Goal: Transaction & Acquisition: Purchase product/service

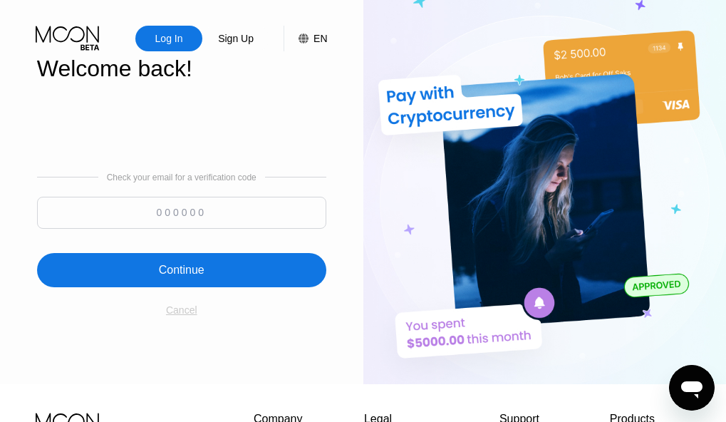
click at [182, 315] on div "Cancel" at bounding box center [181, 309] width 31 height 11
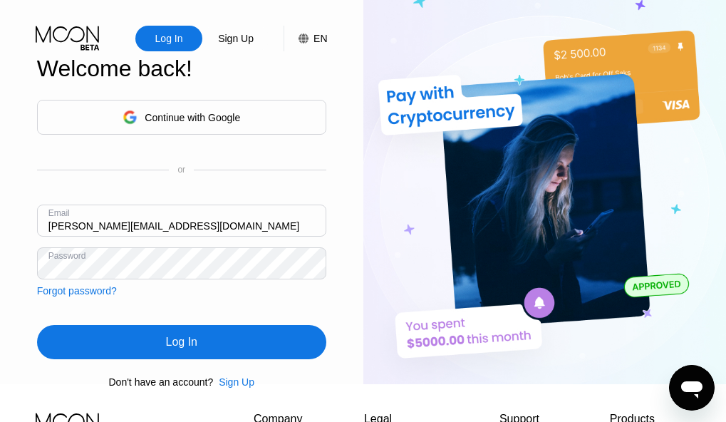
click at [186, 237] on input "[PERSON_NAME][EMAIL_ADDRESS][DOMAIN_NAME]" at bounding box center [181, 221] width 289 height 32
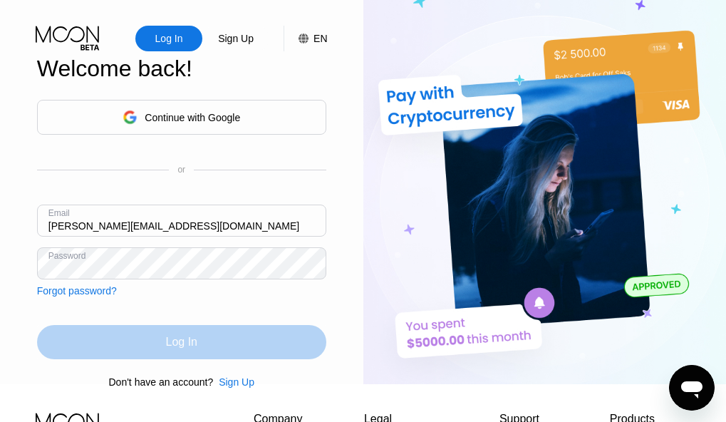
click at [206, 348] on div "Log In" at bounding box center [181, 342] width 289 height 34
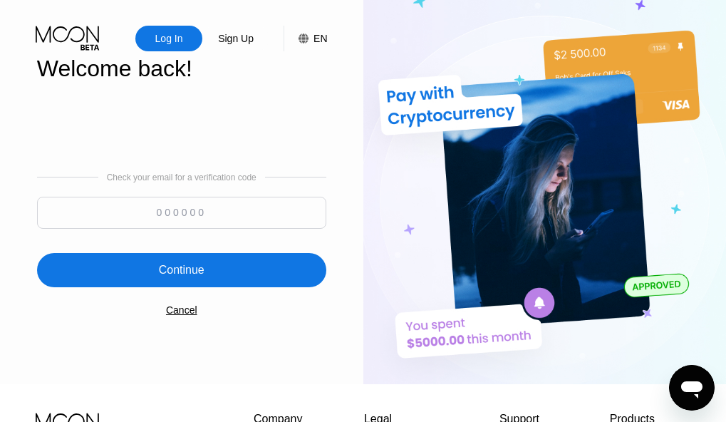
click at [231, 216] on input at bounding box center [181, 213] width 289 height 32
type input "164772"
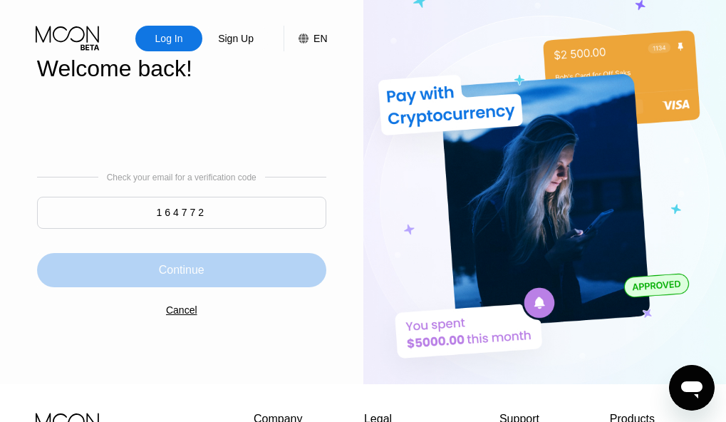
click at [223, 266] on div "Continue" at bounding box center [181, 270] width 289 height 34
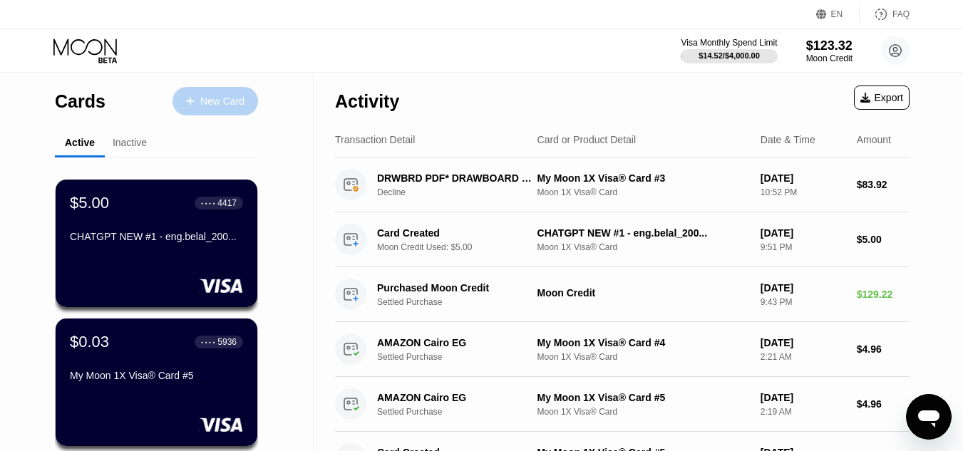
click at [216, 87] on div "New Card" at bounding box center [215, 101] width 86 height 29
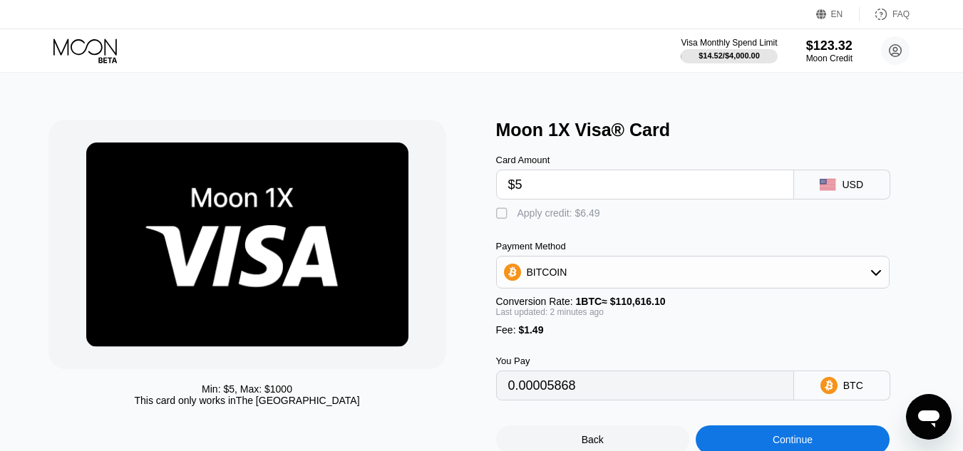
scroll to position [79, 0]
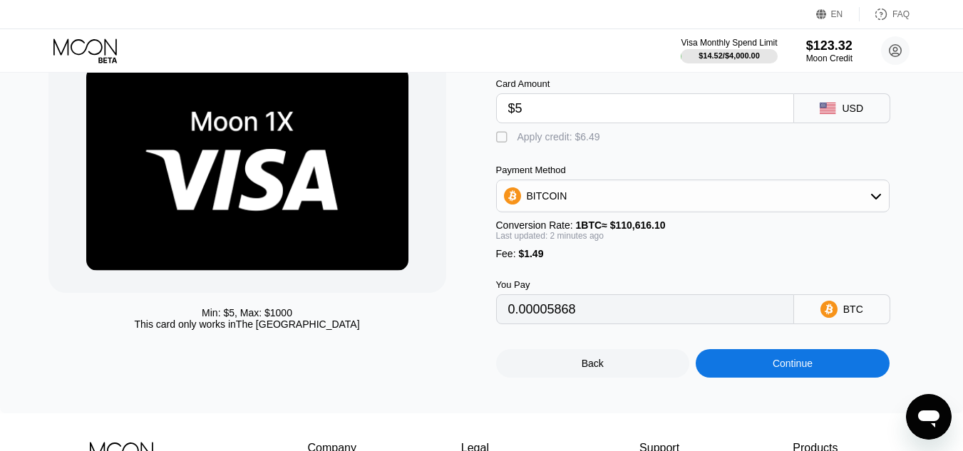
type input "$5"
click at [739, 373] on div "Continue" at bounding box center [792, 363] width 194 height 29
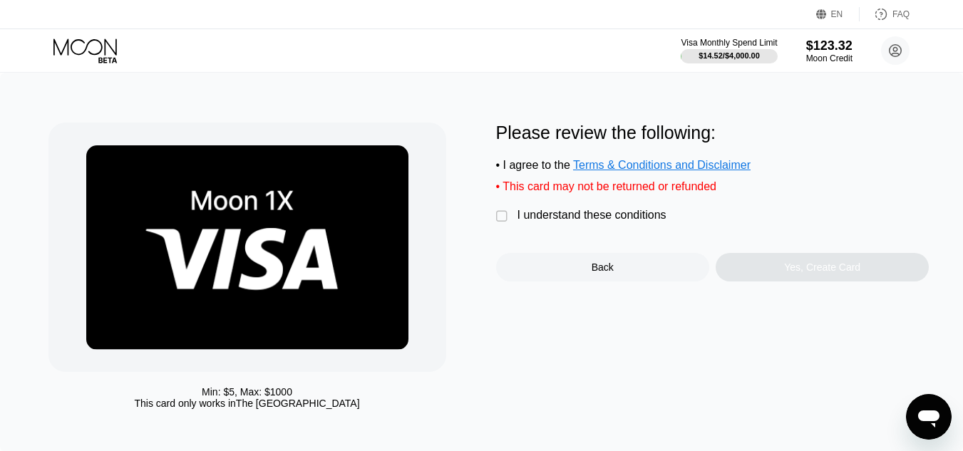
click at [580, 222] on div "I understand these conditions" at bounding box center [591, 215] width 149 height 13
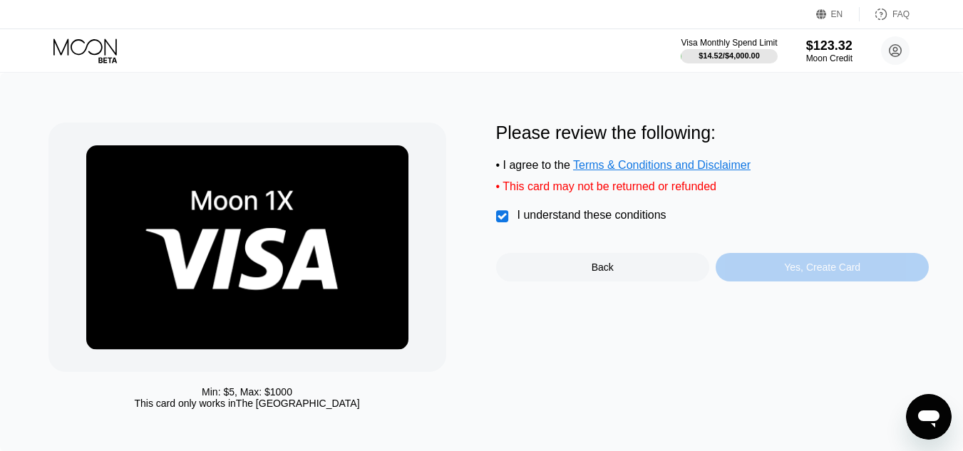
click at [752, 278] on div "Yes, Create Card" at bounding box center [821, 267] width 213 height 29
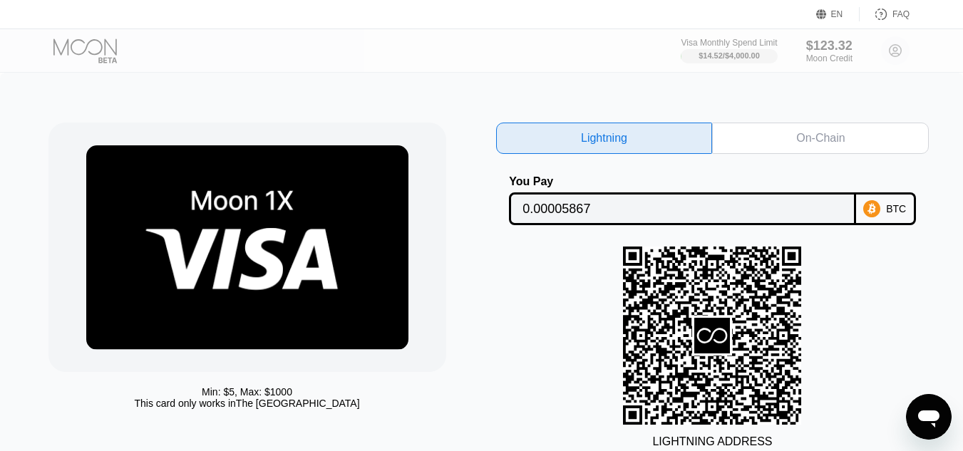
click at [772, 141] on div "On-Chain" at bounding box center [820, 138] width 217 height 31
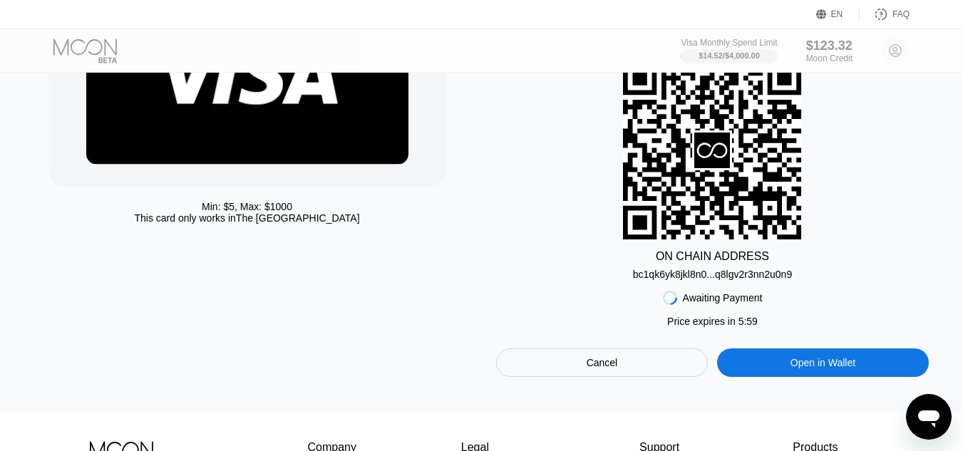
scroll to position [216, 0]
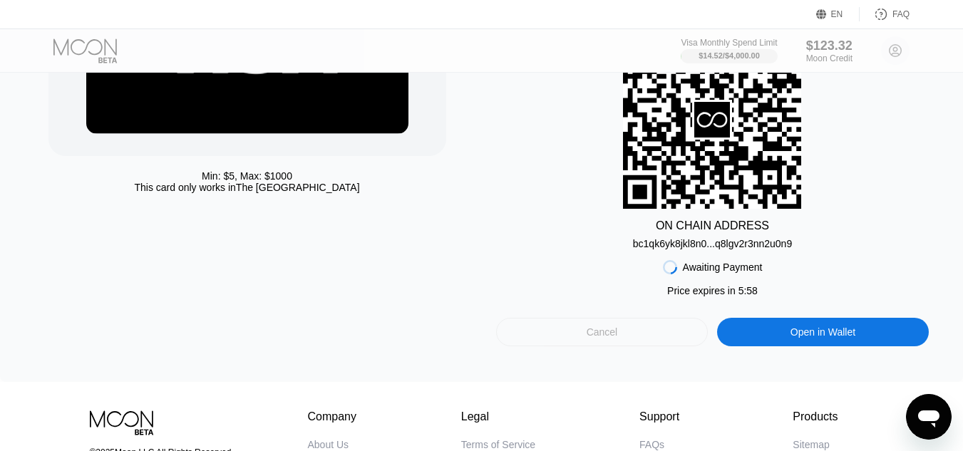
click at [652, 329] on div "Cancel" at bounding box center [602, 332] width 212 height 29
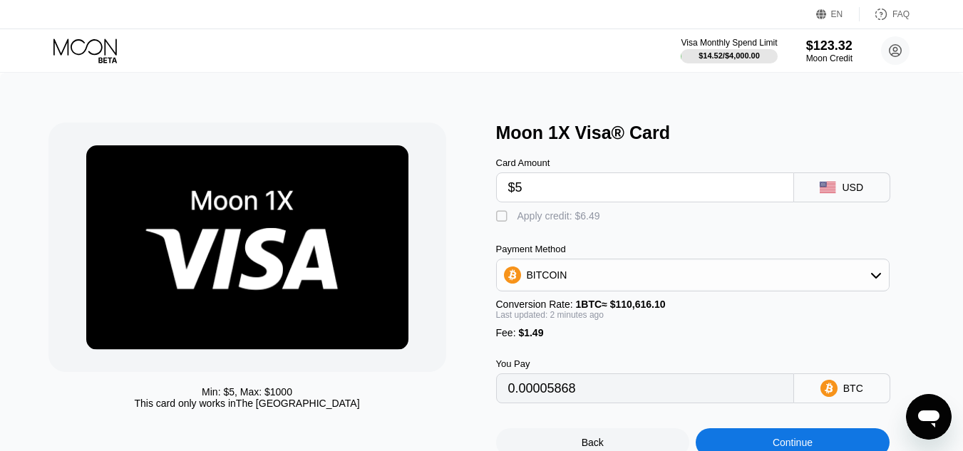
click at [574, 221] on div "Apply credit: $6.49" at bounding box center [558, 215] width 83 height 11
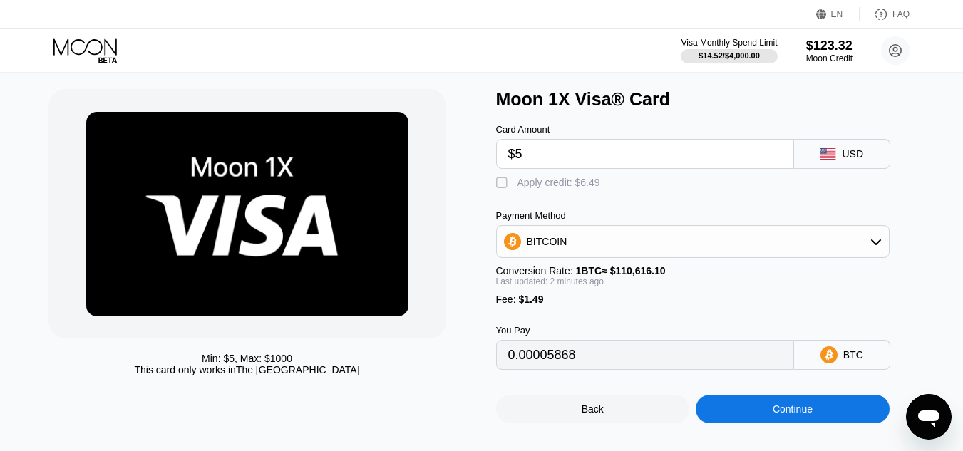
scroll to position [36, 0]
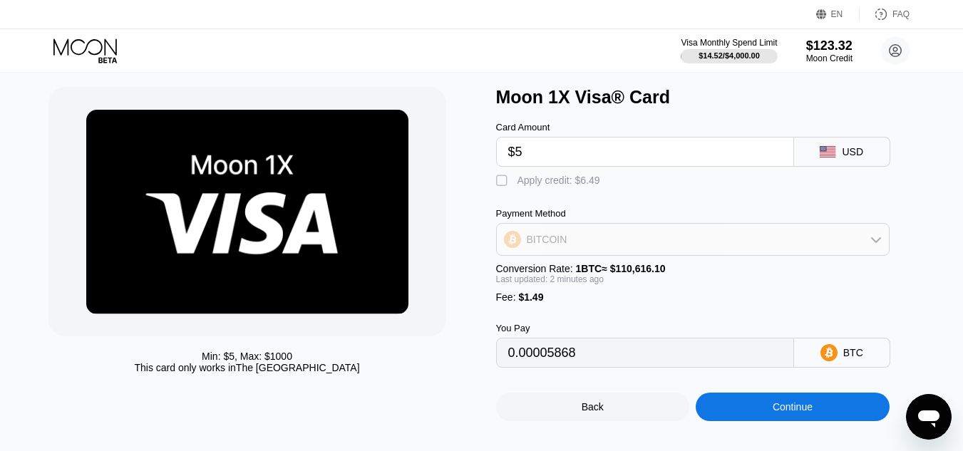
click at [586, 238] on div "BITCOIN" at bounding box center [693, 239] width 392 height 29
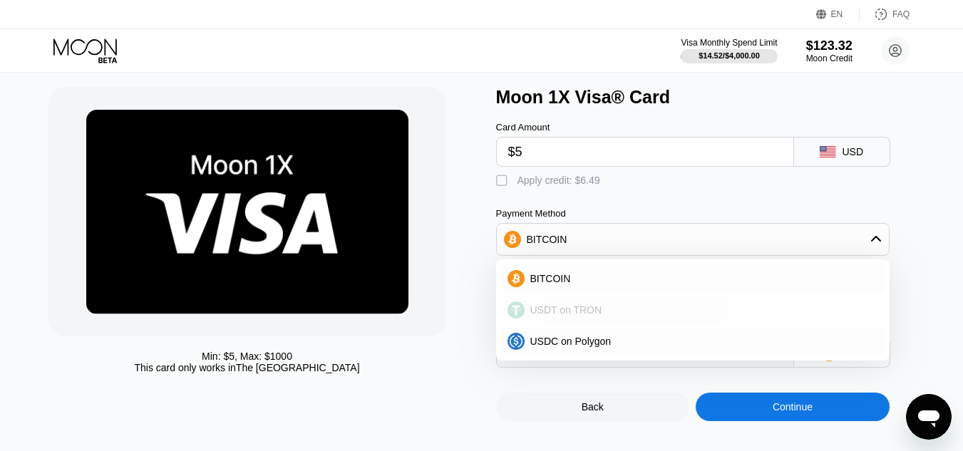
scroll to position [126, 0]
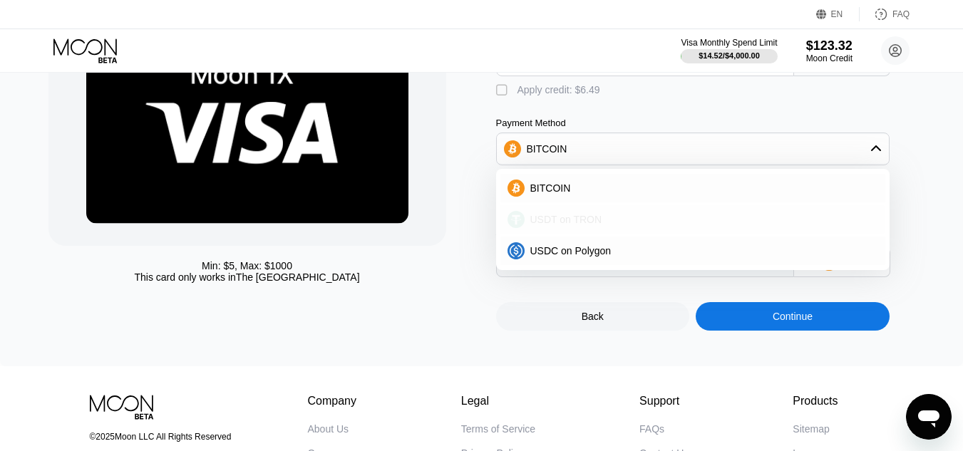
click at [576, 223] on span "USDT on TRON" at bounding box center [566, 219] width 72 height 11
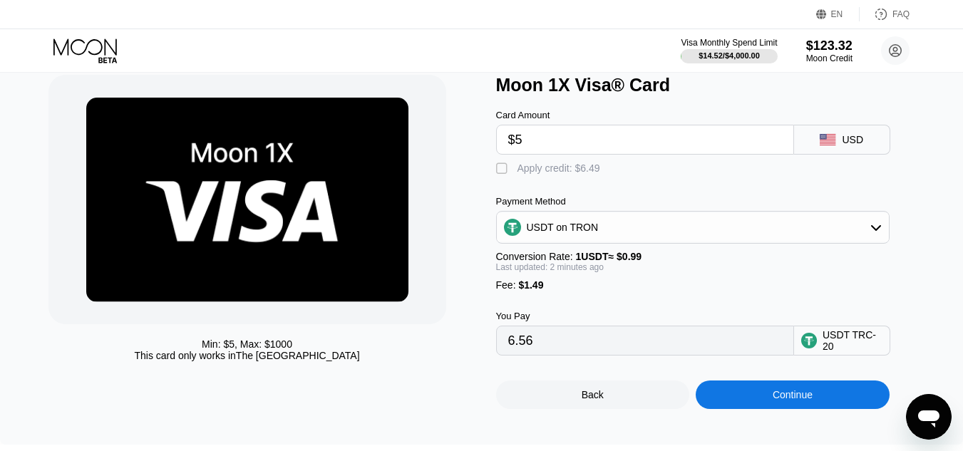
scroll to position [116, 0]
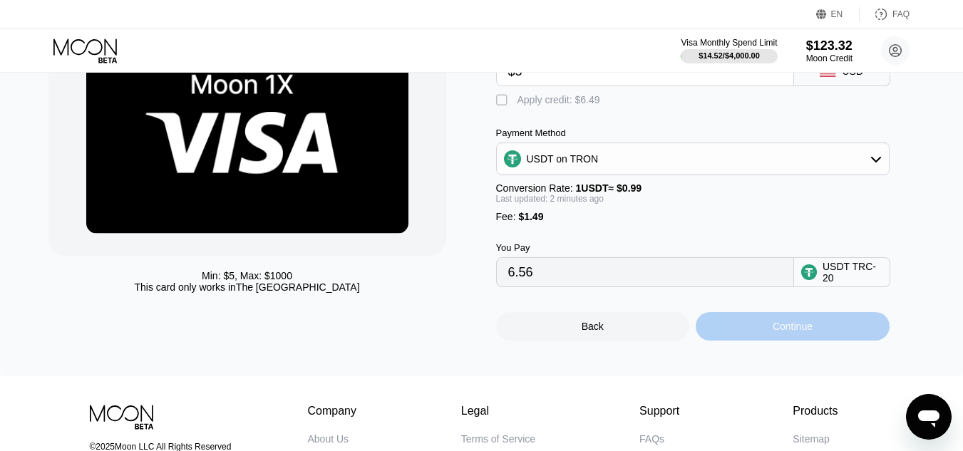
click at [753, 341] on div "Continue" at bounding box center [792, 326] width 194 height 29
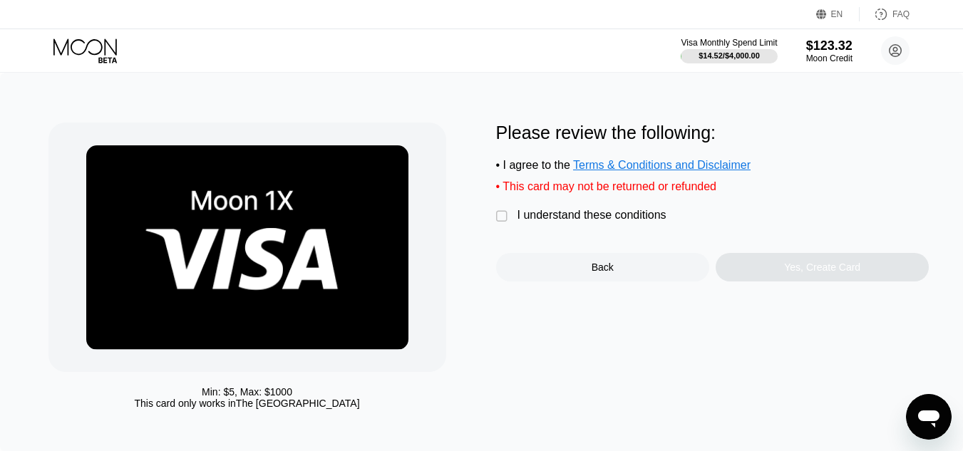
click at [620, 222] on div "I understand these conditions" at bounding box center [591, 215] width 149 height 13
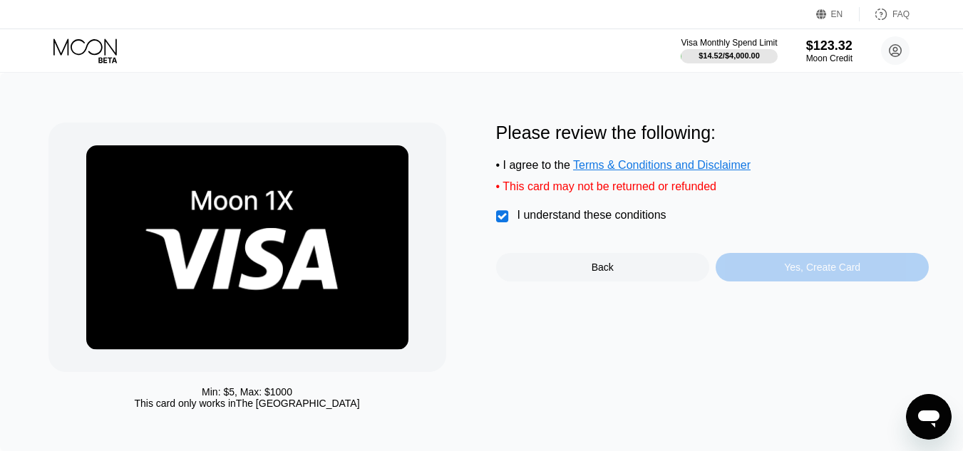
click at [718, 274] on div "Yes, Create Card" at bounding box center [821, 267] width 213 height 29
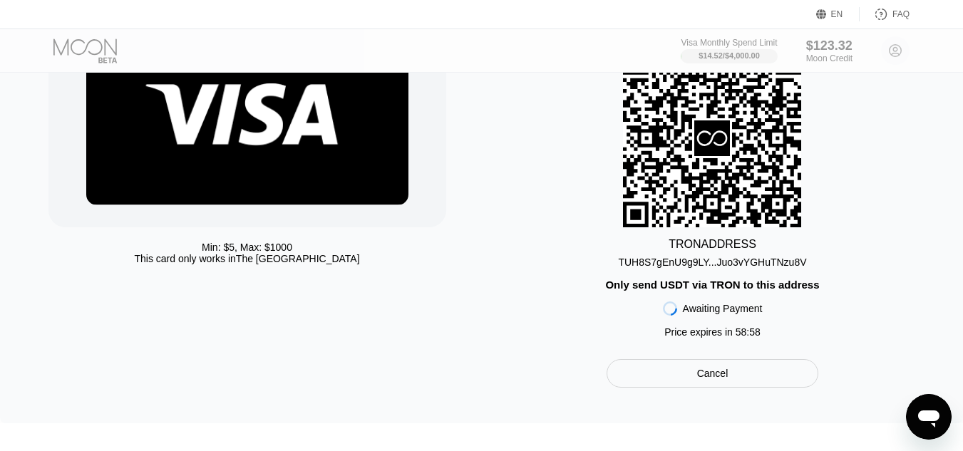
scroll to position [148, 0]
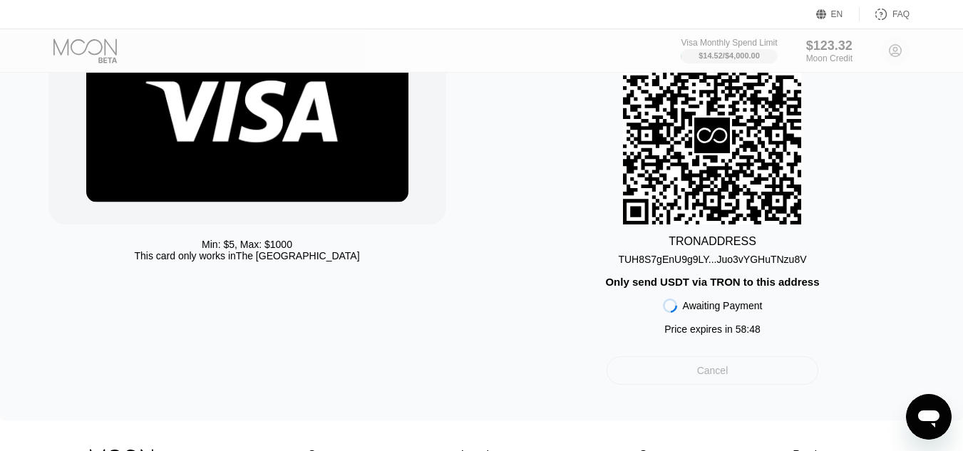
click at [750, 376] on div "Cancel" at bounding box center [712, 370] width 212 height 29
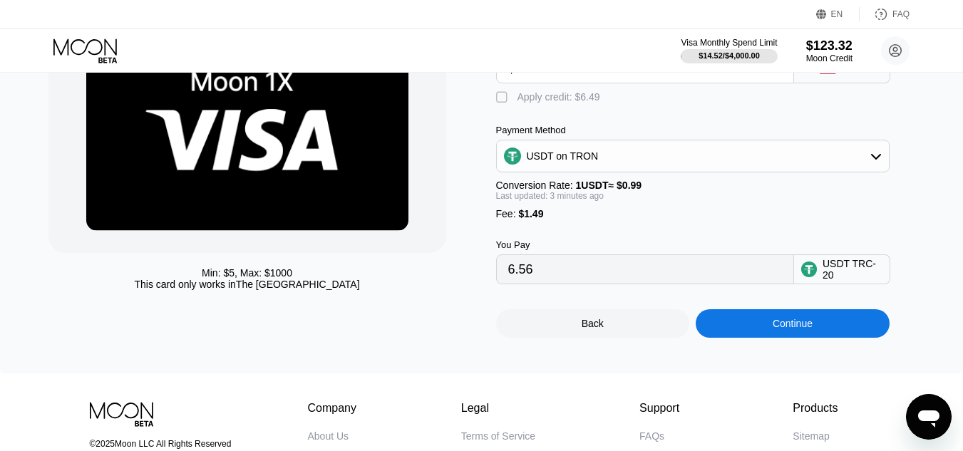
scroll to position [14, 0]
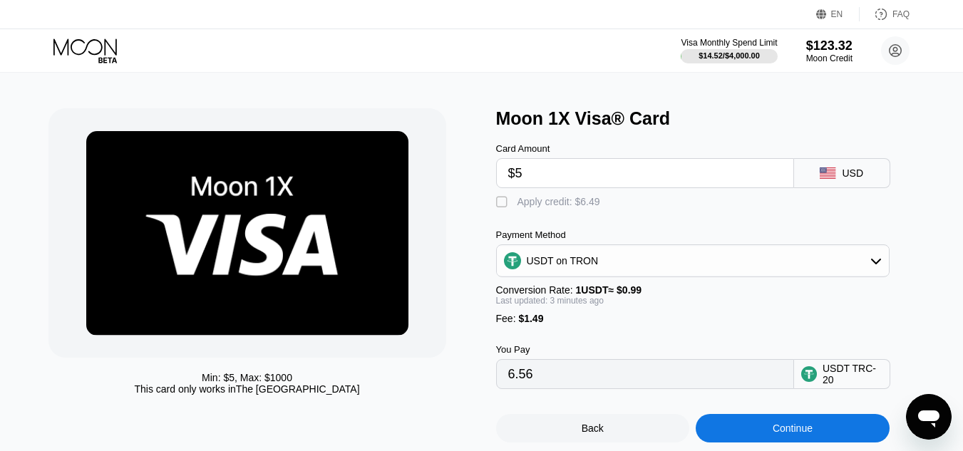
click at [593, 207] on div "Apply credit: $6.49" at bounding box center [558, 201] width 83 height 11
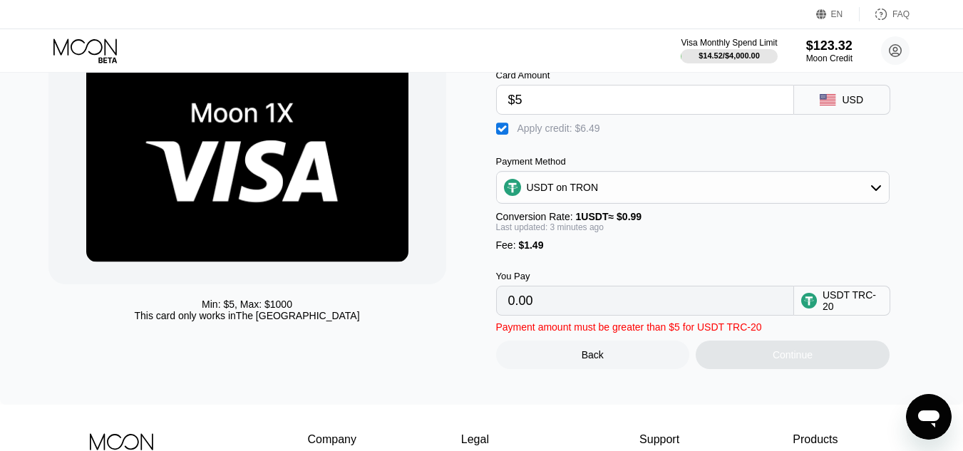
scroll to position [81, 0]
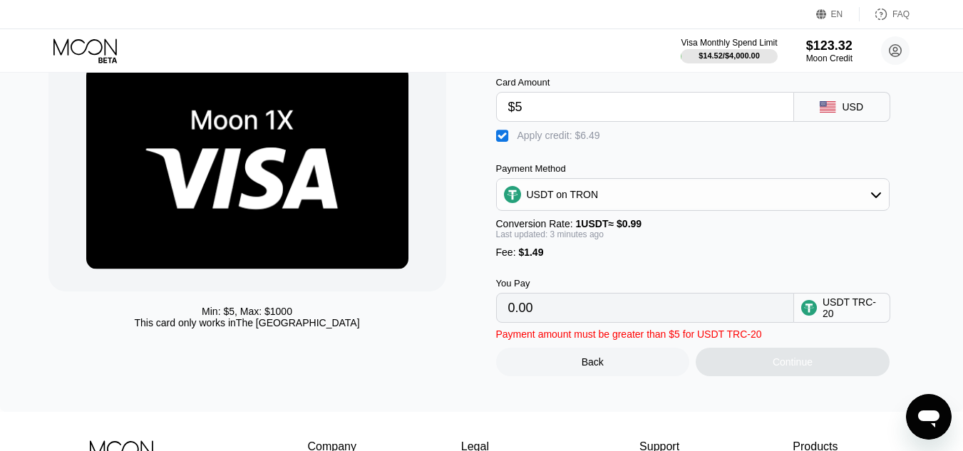
click at [628, 322] on input "0.00" at bounding box center [645, 308] width 274 height 29
click at [544, 141] on div "Apply credit: $6.49" at bounding box center [558, 135] width 83 height 11
type input "6.56"
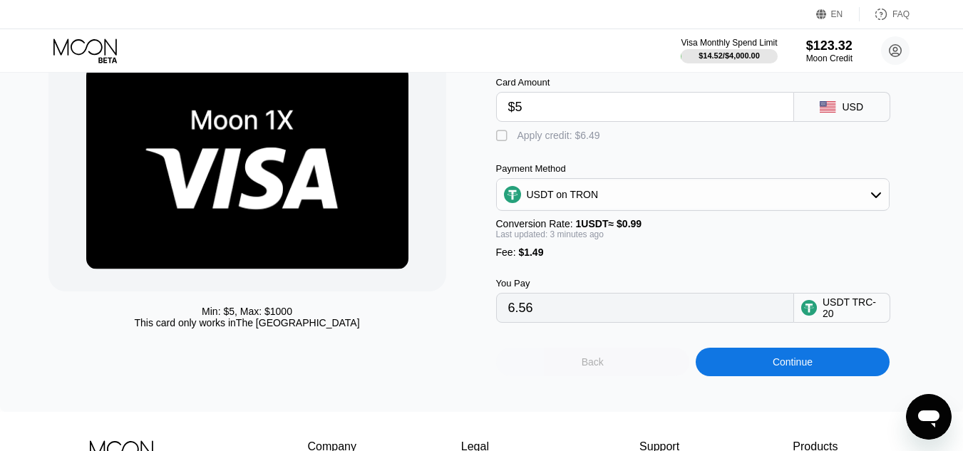
click at [571, 366] on div "Back" at bounding box center [593, 362] width 194 height 29
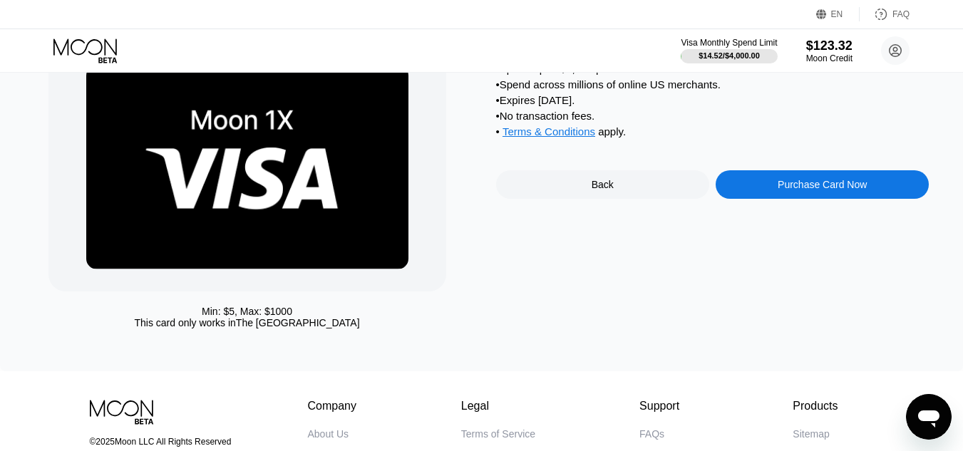
scroll to position [0, 0]
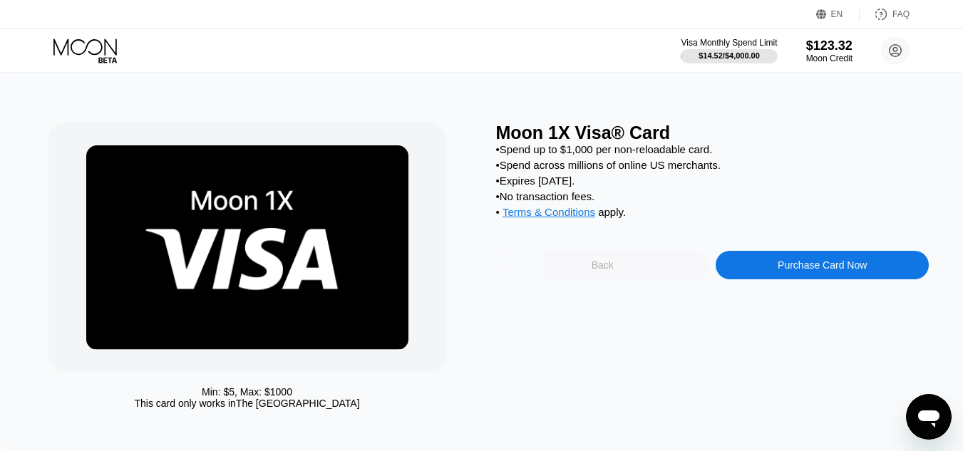
click at [597, 271] on div "Back" at bounding box center [602, 264] width 22 height 11
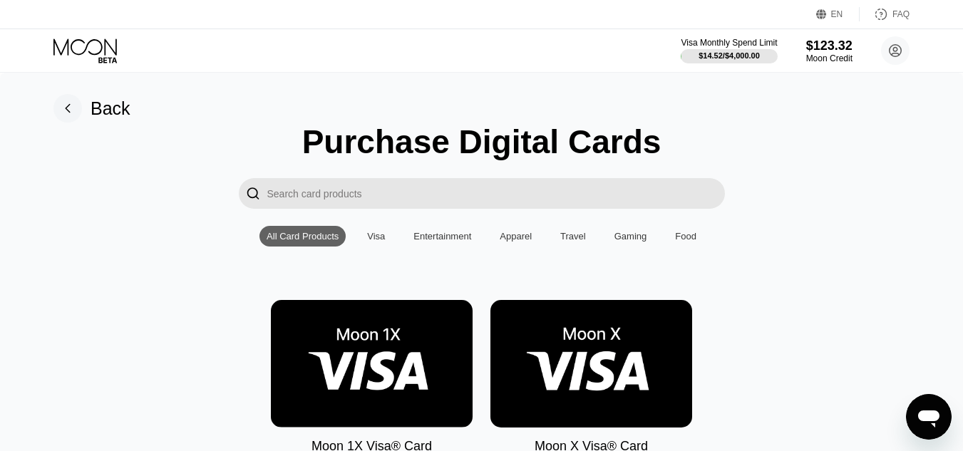
scroll to position [19, 0]
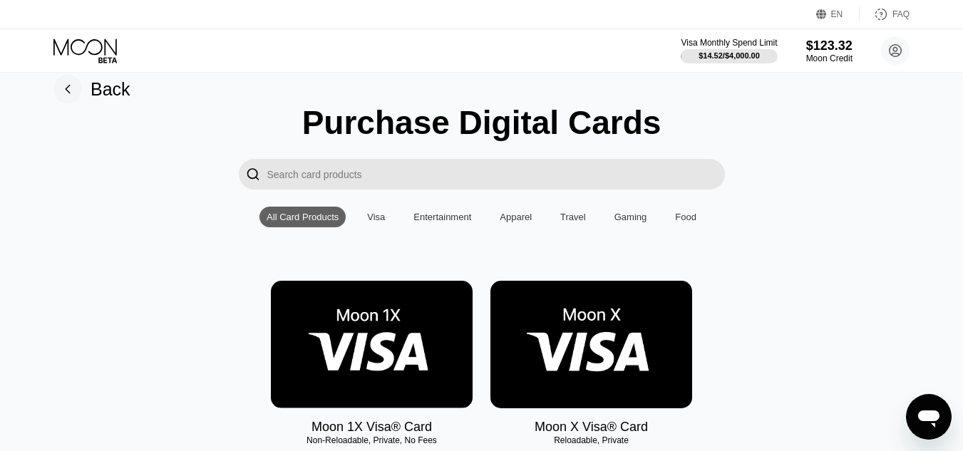
click at [422, 317] on img at bounding box center [372, 345] width 202 height 128
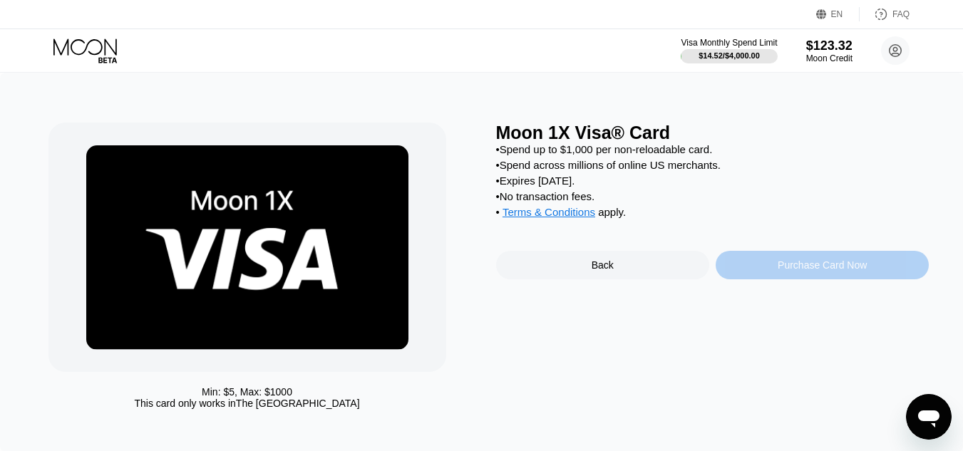
click at [775, 276] on div "Purchase Card Now" at bounding box center [821, 265] width 213 height 29
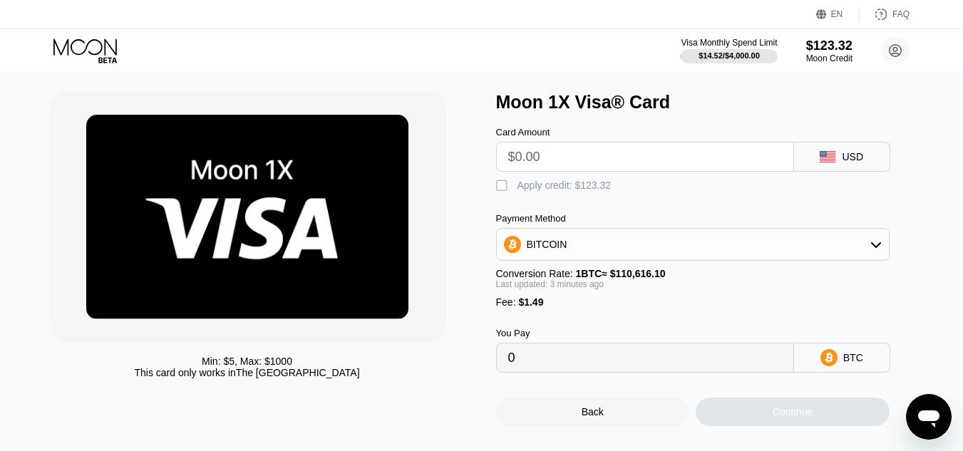
scroll to position [29, 0]
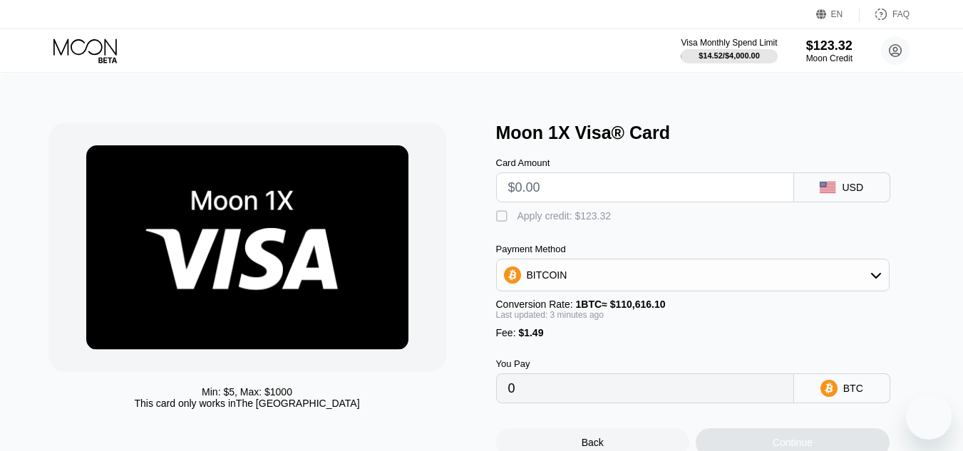
click at [623, 173] on input "text" at bounding box center [645, 187] width 274 height 29
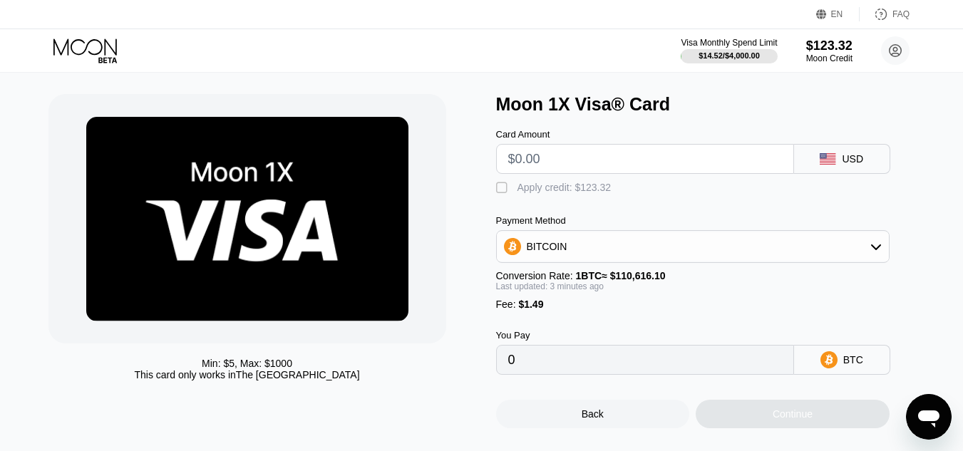
type input "$5"
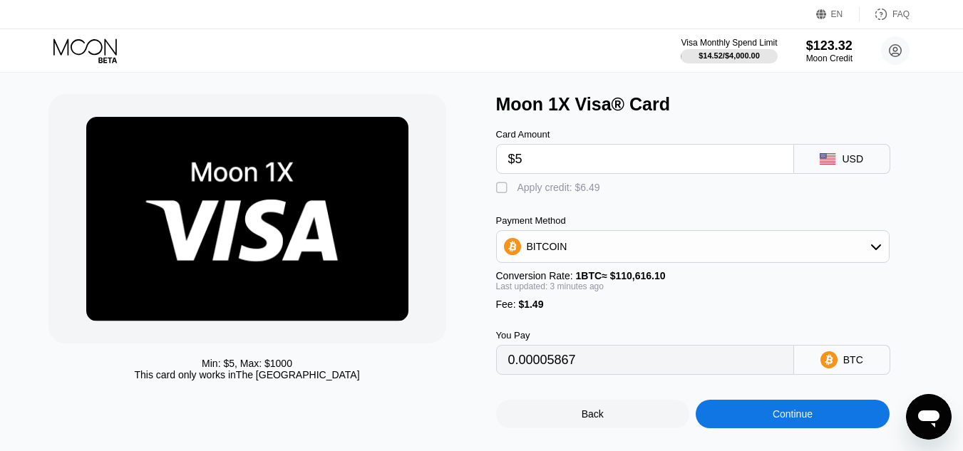
type input "0.00005867"
type input "$5"
click at [646, 219] on div "Card Amount $5 USD  Apply credit: $6.49 Payment Method BITCOIN Conversion Rate…" at bounding box center [712, 245] width 433 height 260
click at [833, 52] on div "$123.32" at bounding box center [829, 45] width 48 height 15
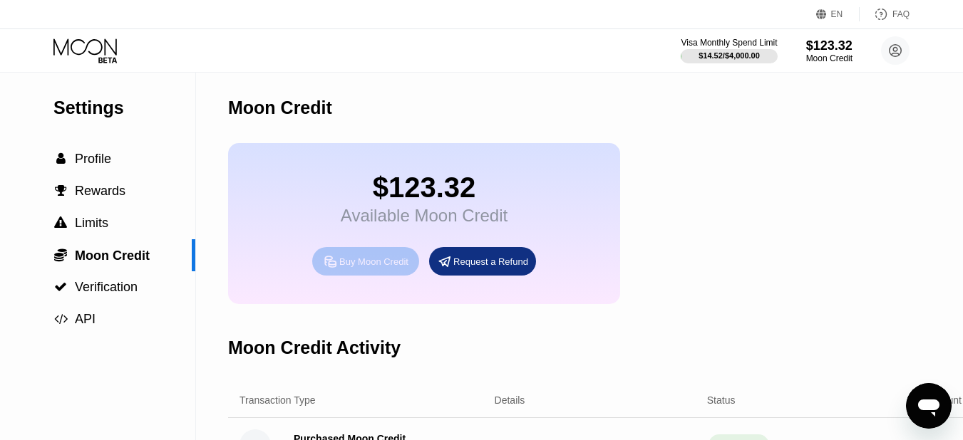
click at [385, 264] on div "Buy Moon Credit" at bounding box center [365, 261] width 107 height 29
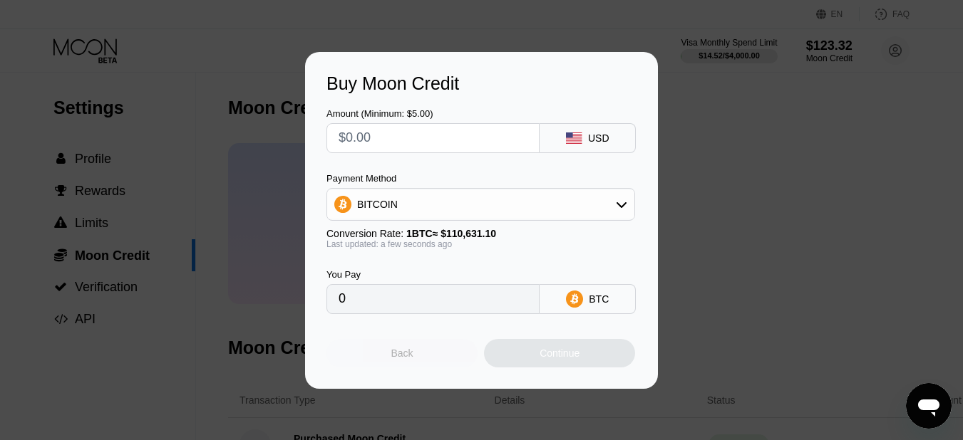
click at [458, 361] on div "Back" at bounding box center [401, 353] width 151 height 29
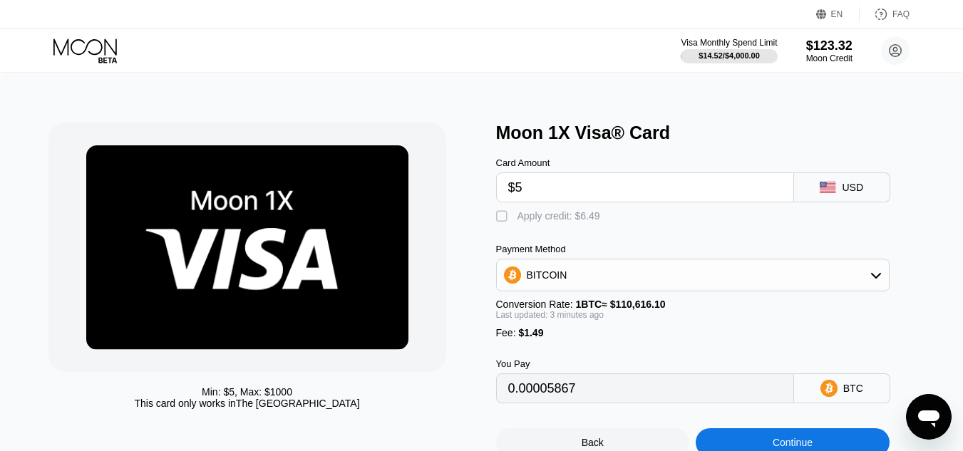
click at [584, 219] on div "Apply credit: $6.49" at bounding box center [558, 215] width 83 height 11
type input "0"
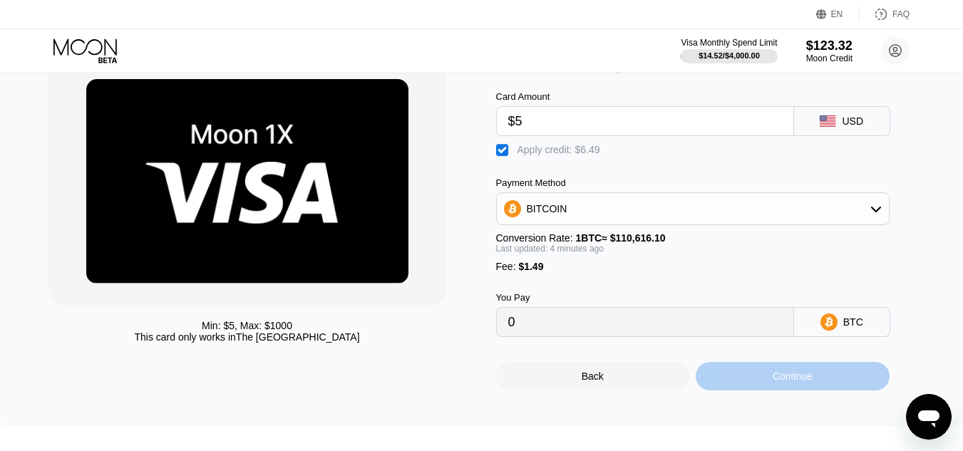
click at [717, 383] on div "Continue" at bounding box center [792, 376] width 194 height 29
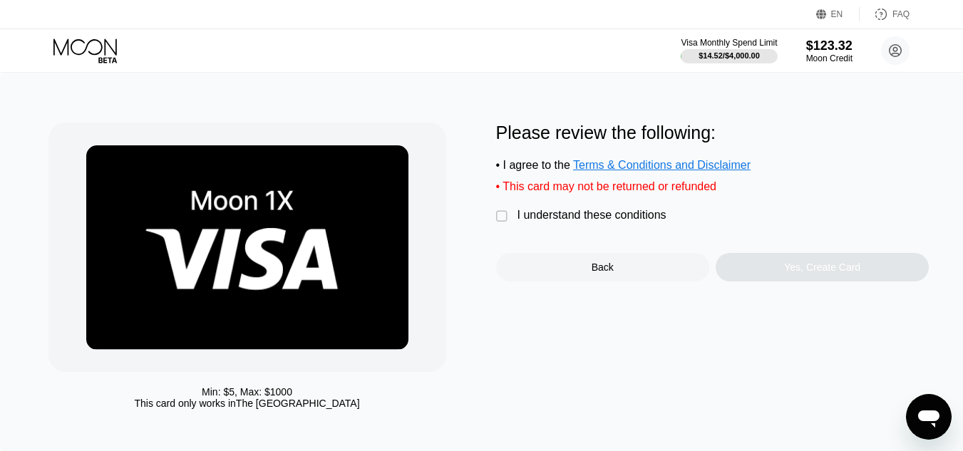
click at [609, 237] on div "Please review the following: • I agree to the Terms & Conditions and Disclaimer…" at bounding box center [712, 202] width 433 height 159
click at [604, 222] on div "I understand these conditions" at bounding box center [591, 215] width 149 height 13
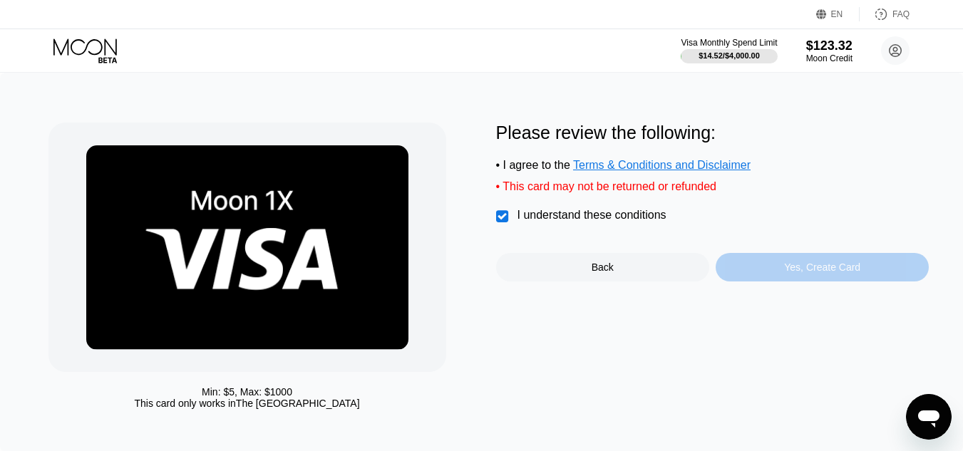
click at [734, 269] on div "Yes, Create Card" at bounding box center [821, 267] width 213 height 29
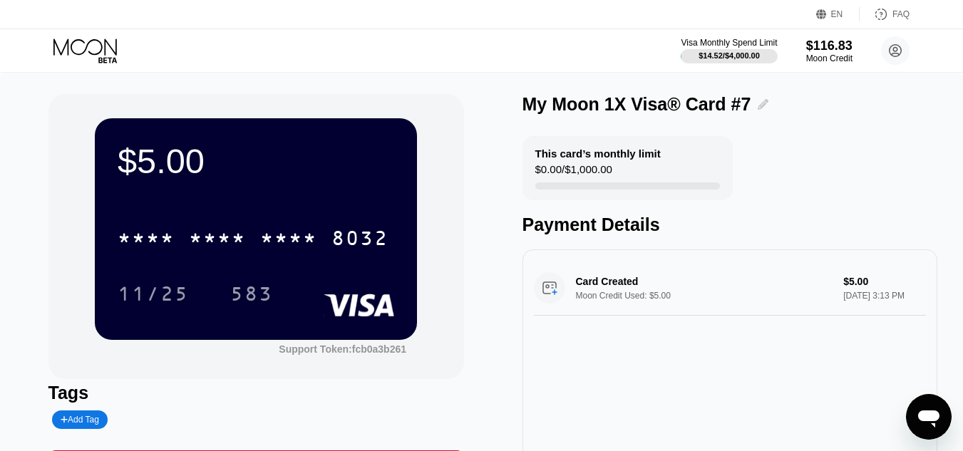
click at [757, 101] on icon at bounding box center [762, 104] width 11 height 11
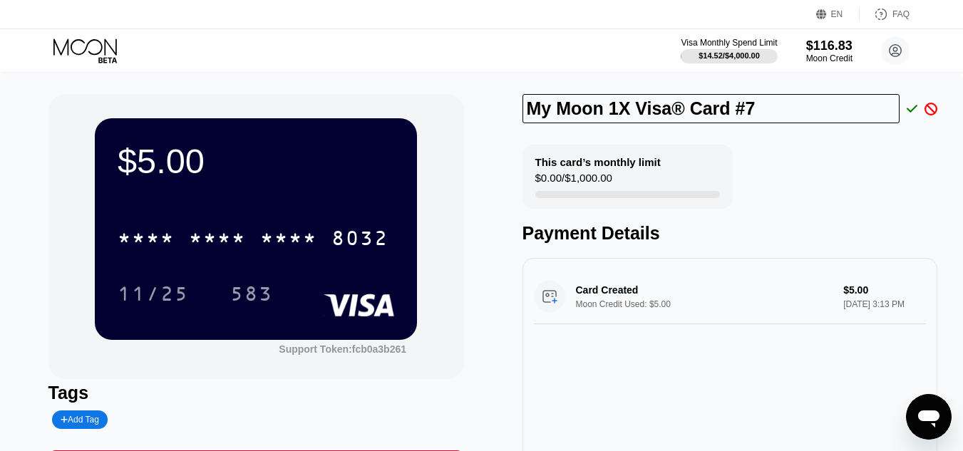
drag, startPoint x: 745, startPoint y: 107, endPoint x: 521, endPoint y: 113, distance: 224.5
click at [521, 113] on div "$5.00 * * * * * * * * * * * * 8032 11/25 583 Support Token: fcb0a3b261 Tags Add…" at bounding box center [481, 300] width 866 height 413
type input "ChatGPT_2 # Saudi shared account"
click at [911, 115] on icon at bounding box center [911, 109] width 11 height 13
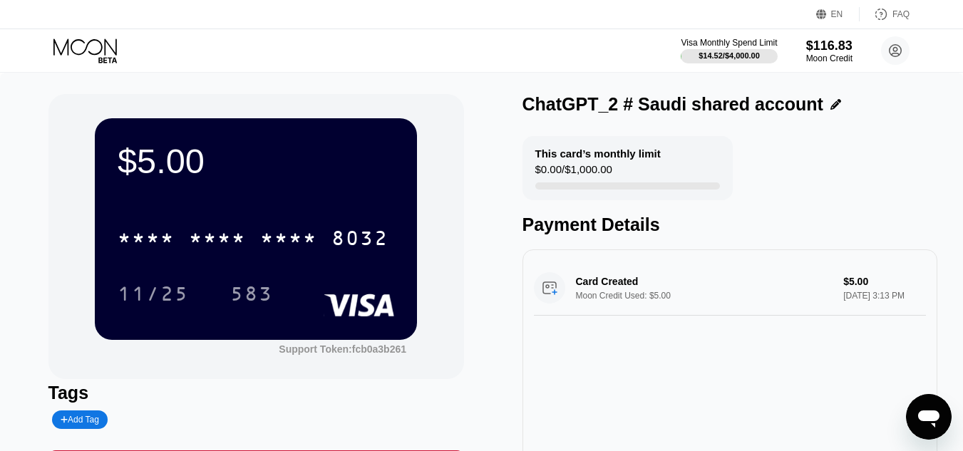
click at [356, 262] on div "* * * * * * * * * * * * 8032 11/25 583" at bounding box center [256, 251] width 276 height 84
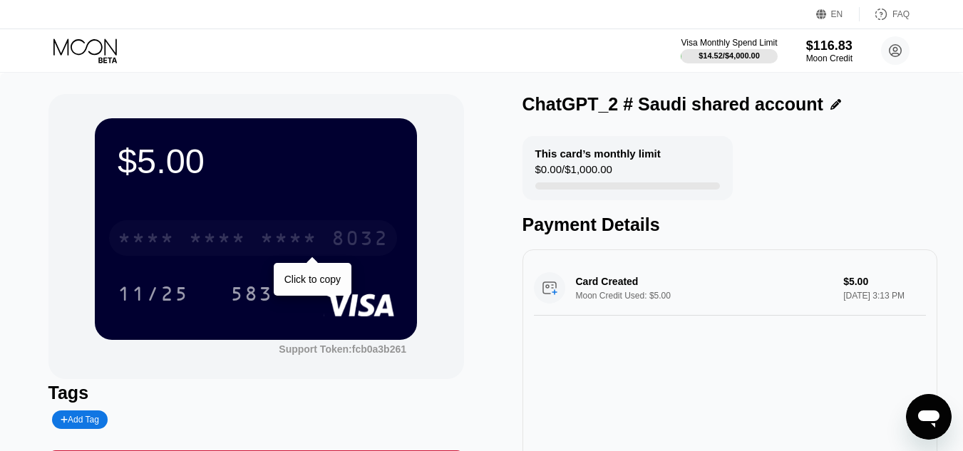
click at [350, 247] on div "8032" at bounding box center [359, 240] width 57 height 23
